Goal: Task Accomplishment & Management: Manage account settings

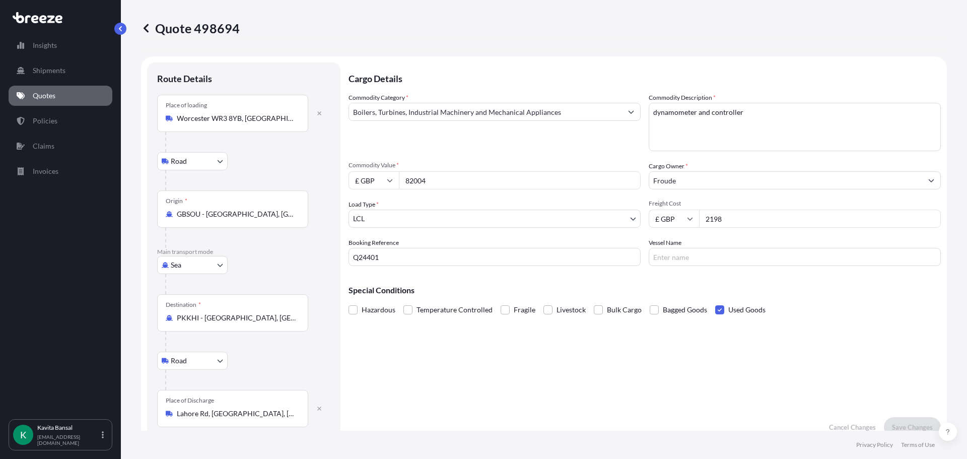
select select "Road"
select select "Sea"
select select "Road"
select select "1"
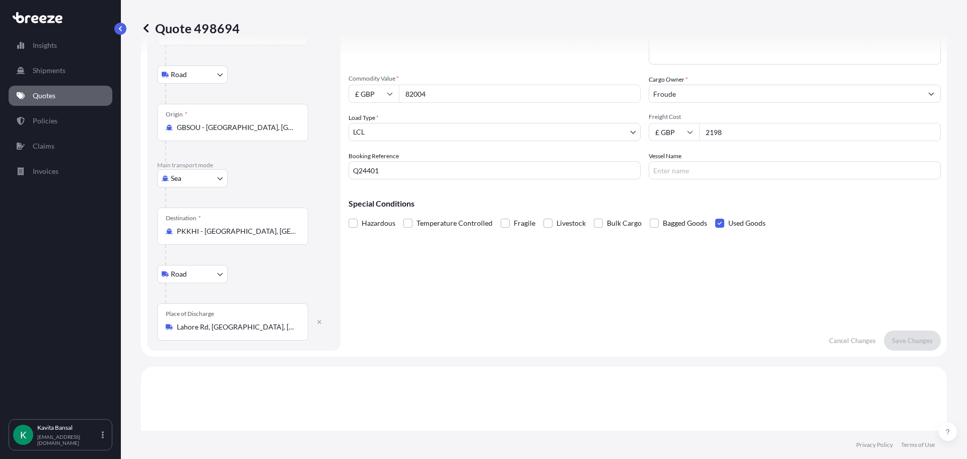
scroll to position [13, 0]
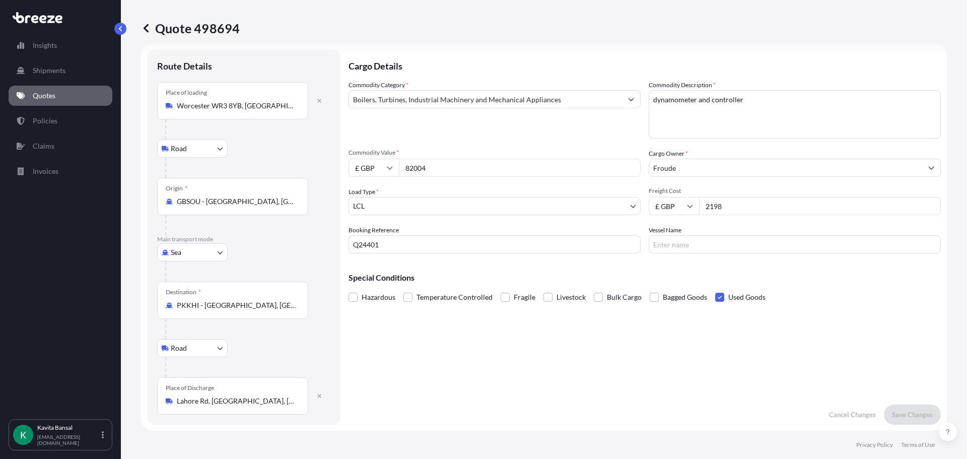
drag, startPoint x: 739, startPoint y: 211, endPoint x: 708, endPoint y: 211, distance: 30.7
click at [708, 211] on input "2198" at bounding box center [820, 206] width 242 height 18
type input "2245"
click at [896, 412] on p "Save Changes" at bounding box center [912, 415] width 41 height 10
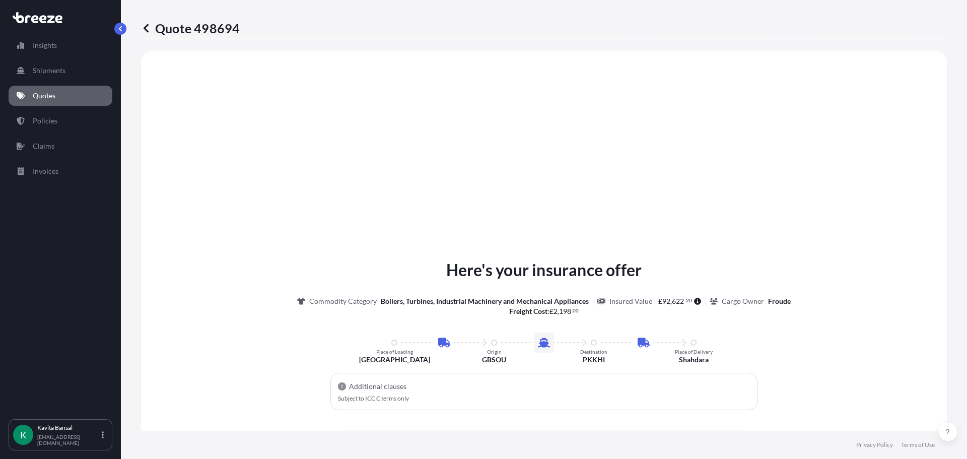
select select "Road"
select select "Sea"
select select "Road"
select select "1"
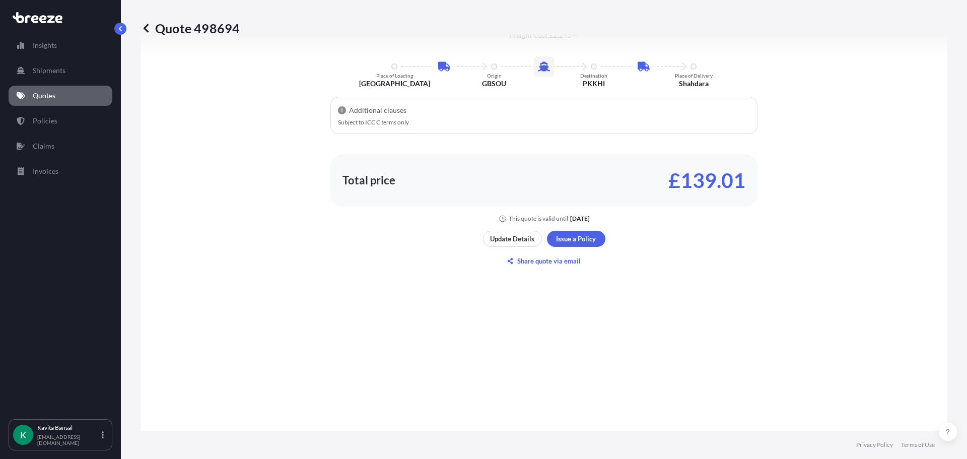
scroll to position [756, 0]
